Goal: Task Accomplishment & Management: Use online tool/utility

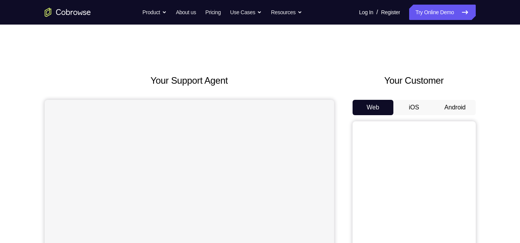
click at [467, 112] on button "Android" at bounding box center [454, 107] width 41 height 15
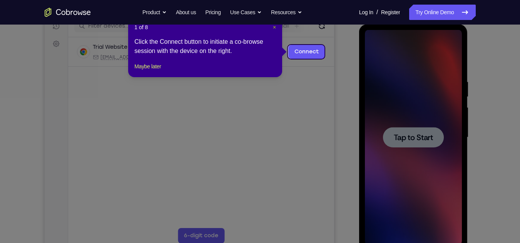
click at [274, 27] on span "×" at bounding box center [274, 27] width 3 height 6
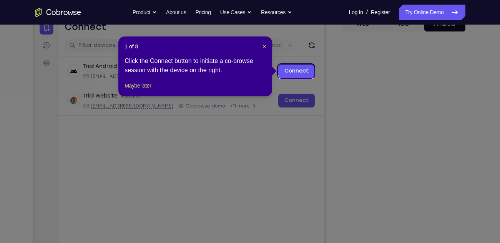
scroll to position [82, 0]
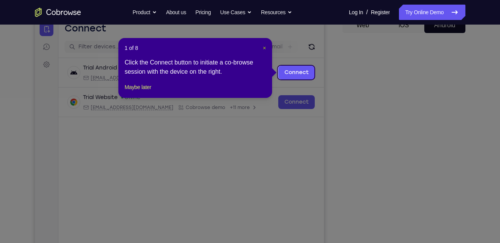
click at [264, 51] on span "×" at bounding box center [264, 48] width 3 height 6
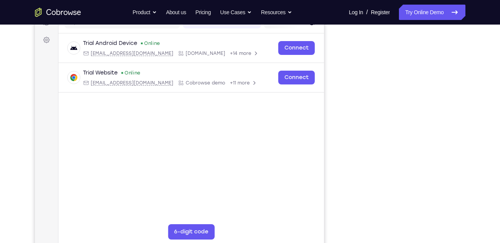
scroll to position [112, 0]
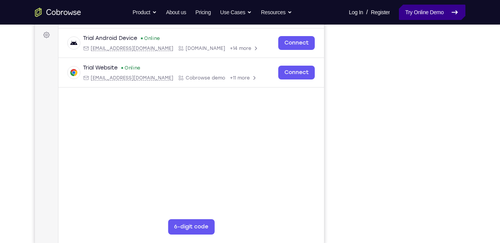
click at [445, 15] on link "Try Online Demo" at bounding box center [432, 12] width 66 height 15
click at [420, 15] on link "Try Online Demo" at bounding box center [432, 12] width 66 height 15
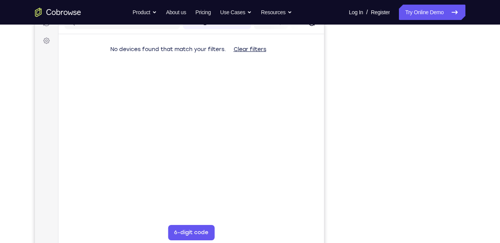
scroll to position [106, 0]
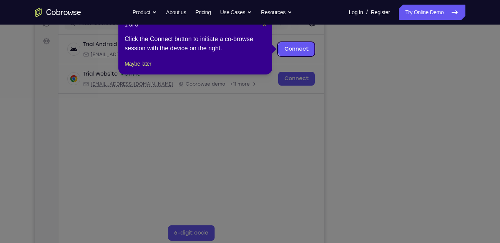
click at [263, 26] on span "×" at bounding box center [264, 25] width 3 height 6
